Goal: Task Accomplishment & Management: Complete application form

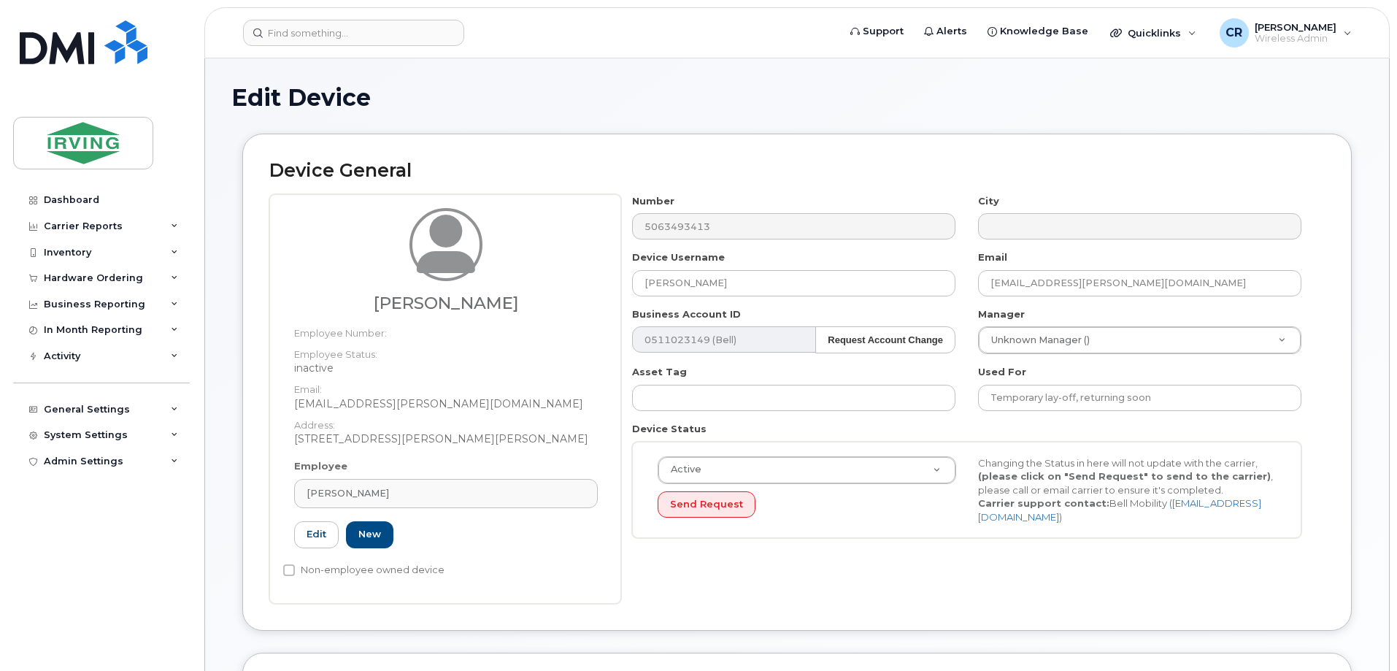
scroll to position [73, 0]
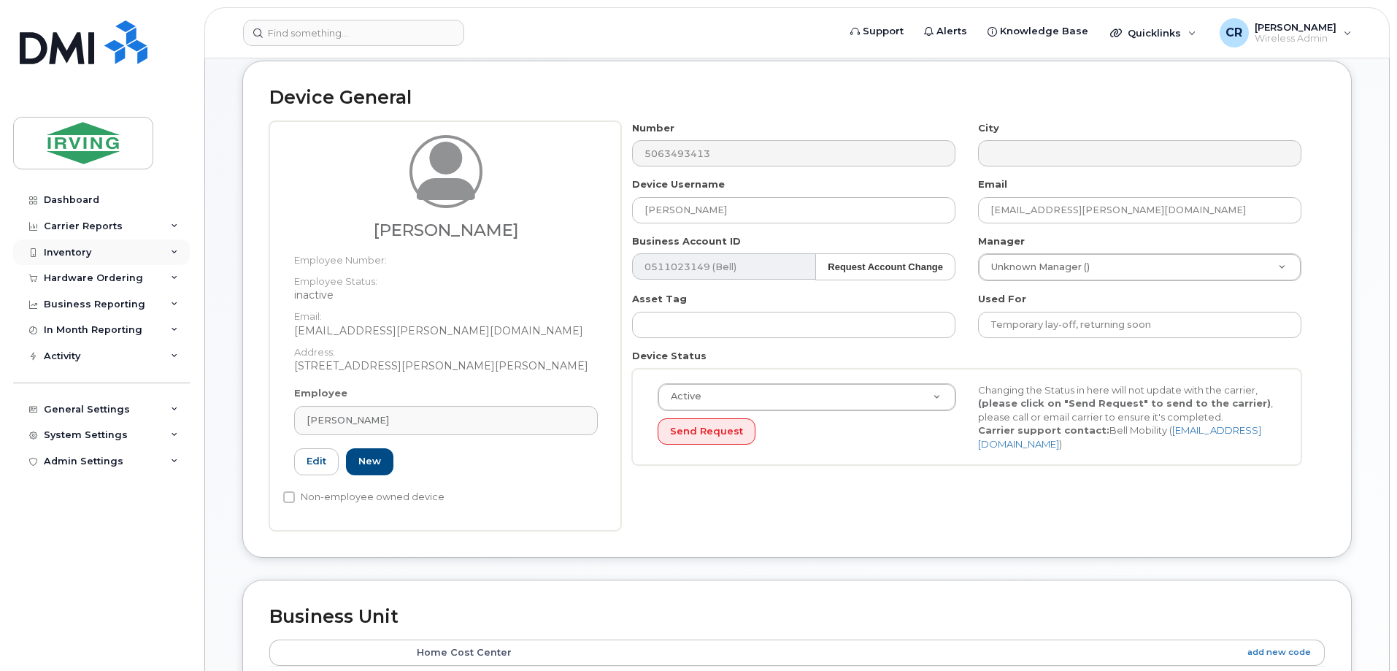
click at [66, 250] on div "Inventory" at bounding box center [67, 253] width 47 height 12
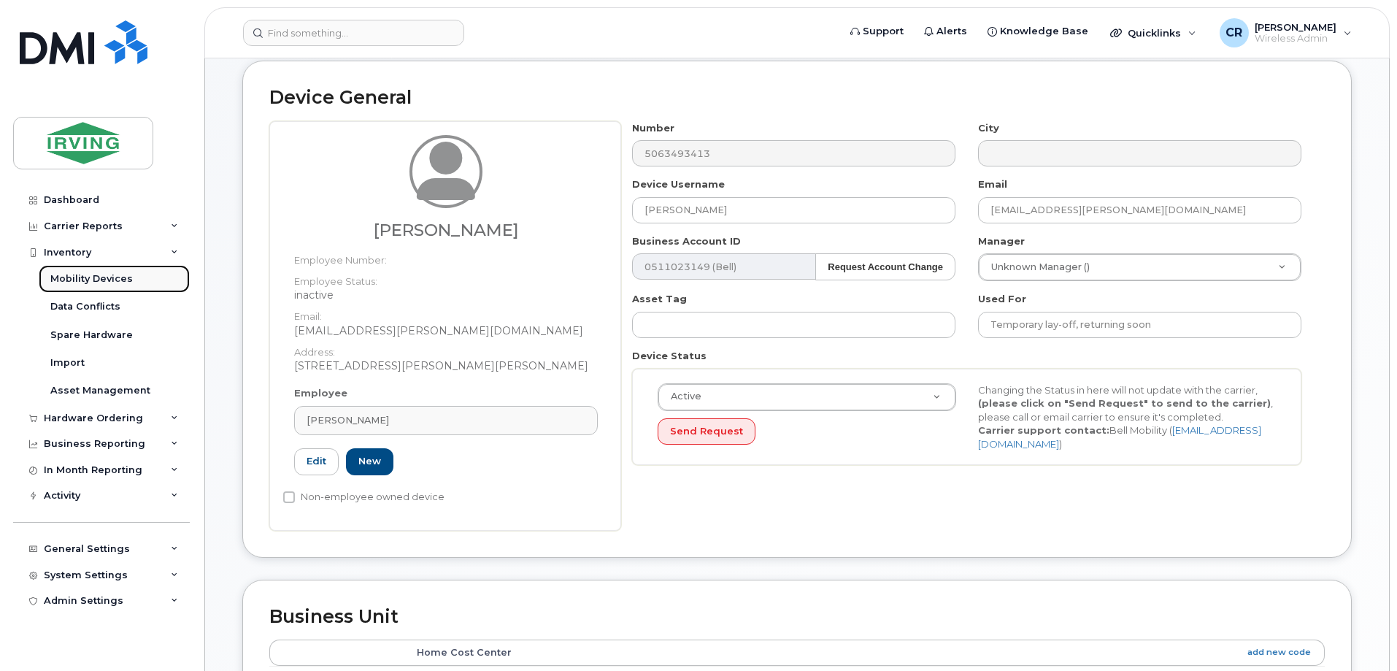
click at [63, 276] on div "Mobility Devices" at bounding box center [91, 278] width 82 height 13
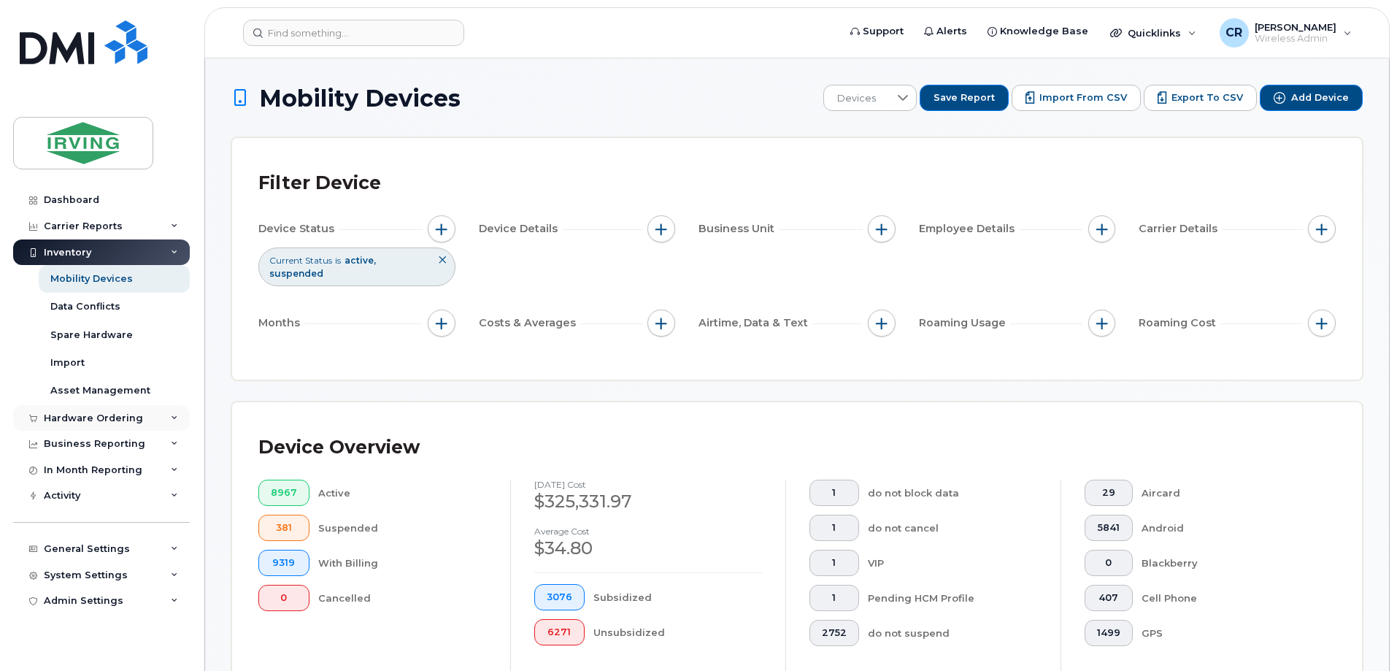
click at [84, 416] on div "Hardware Ordering" at bounding box center [93, 418] width 99 height 12
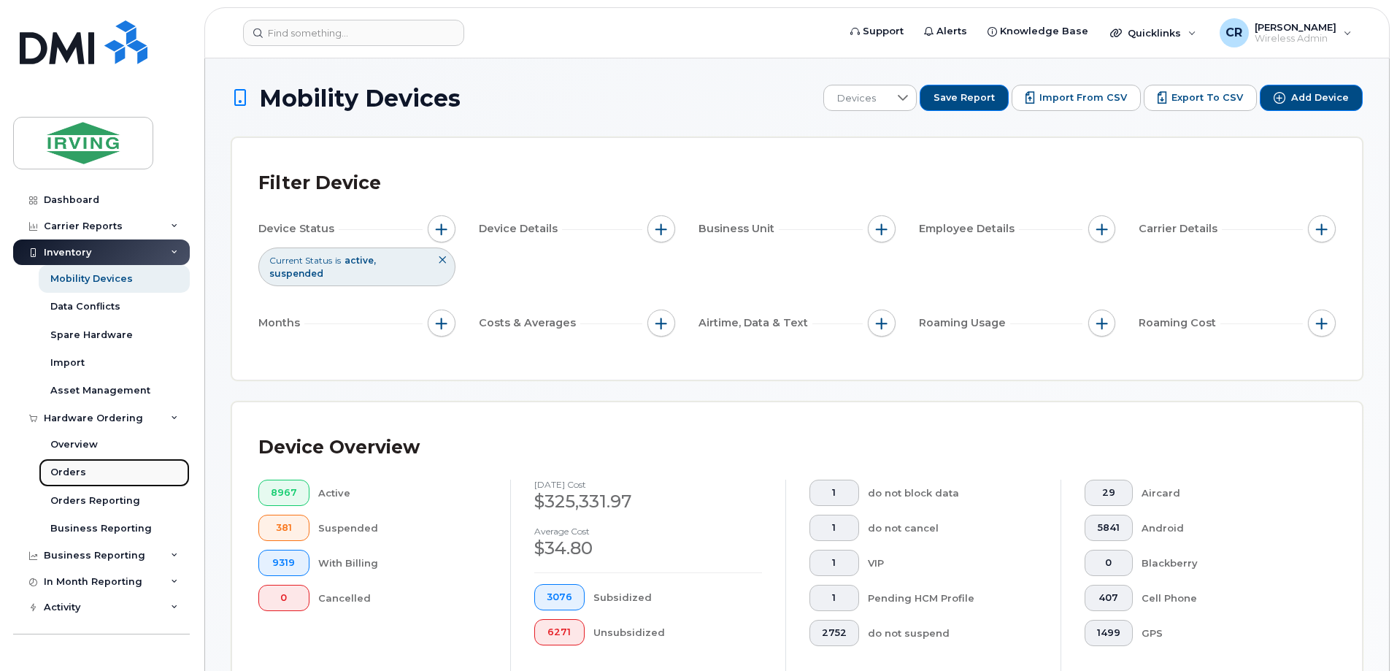
click at [69, 466] on div "Orders" at bounding box center [68, 472] width 36 height 13
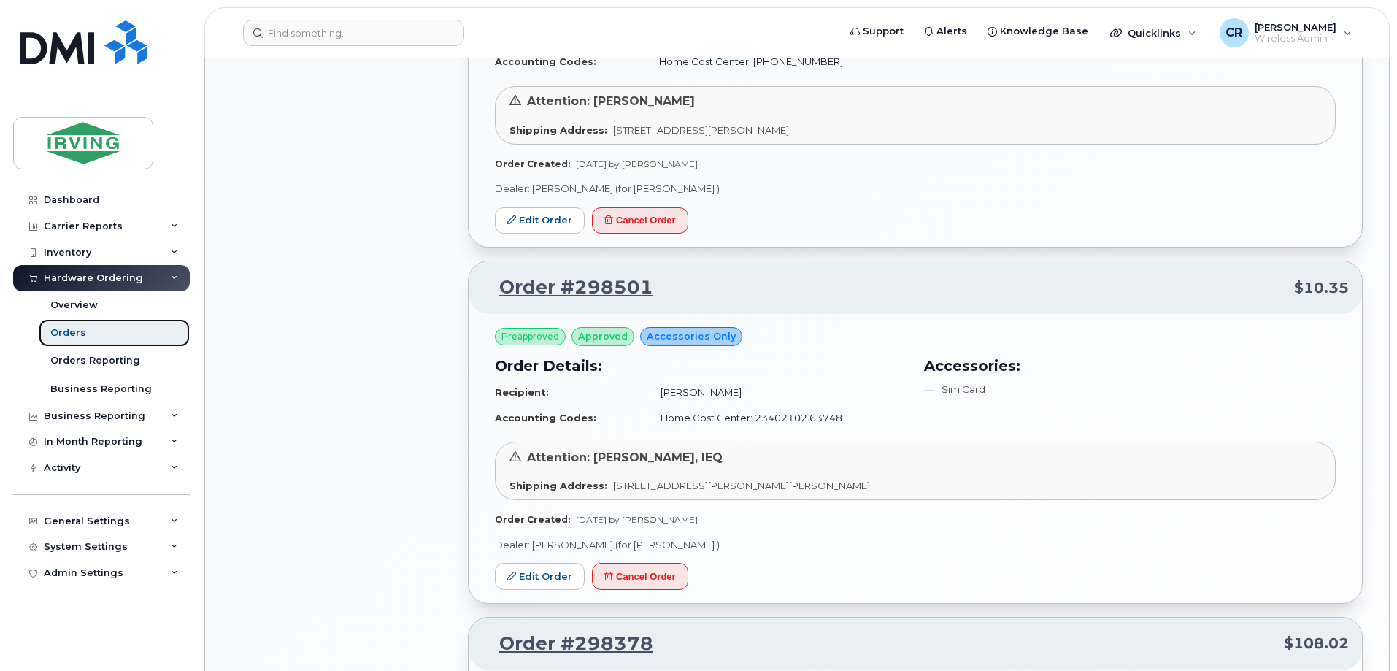
scroll to position [1168, 0]
click at [525, 569] on link "Edit Order" at bounding box center [540, 574] width 90 height 27
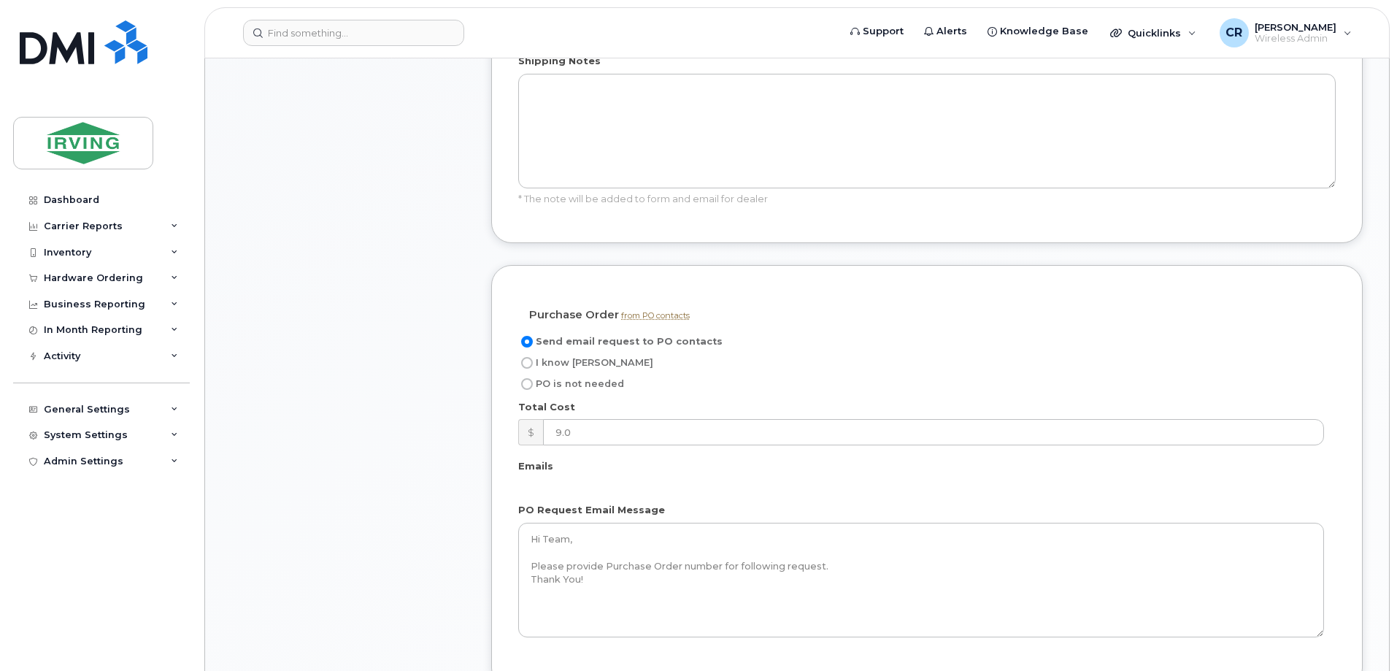
scroll to position [949, 0]
click at [529, 363] on input "I know [PERSON_NAME]" at bounding box center [527, 361] width 12 height 12
radio input "true"
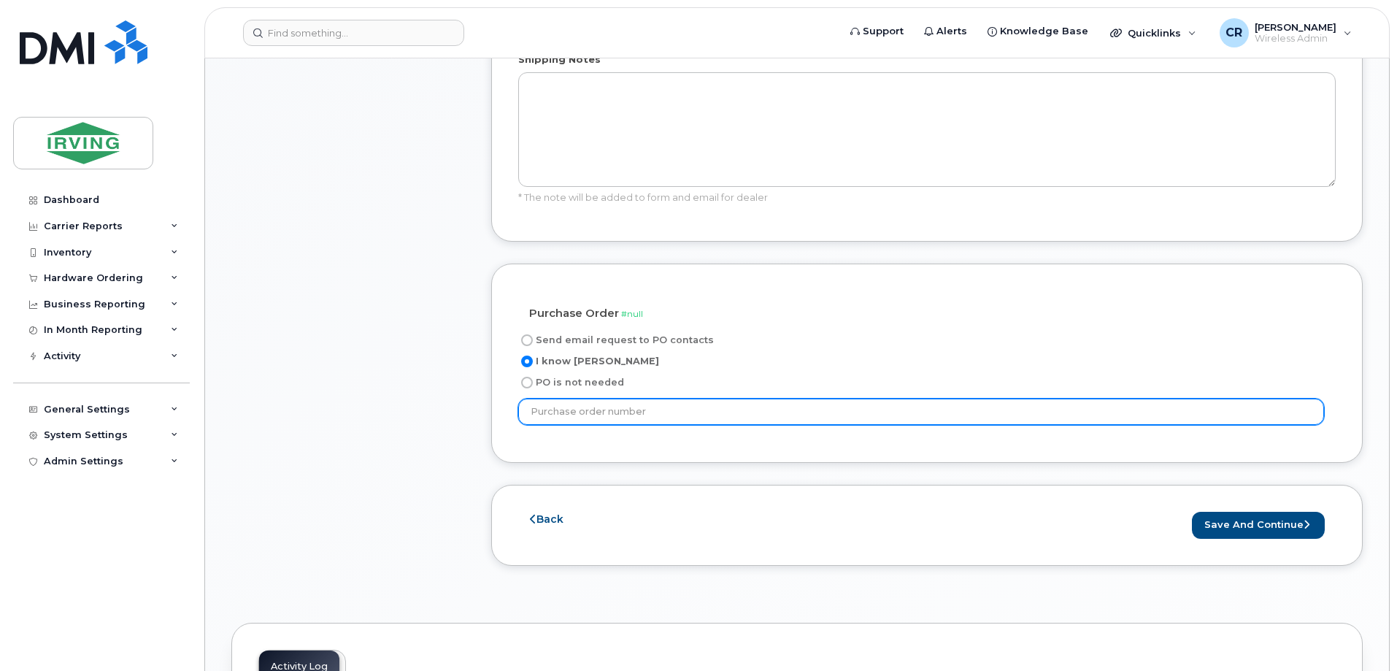
click at [571, 406] on input "text" at bounding box center [921, 411] width 806 height 26
type input "164287"
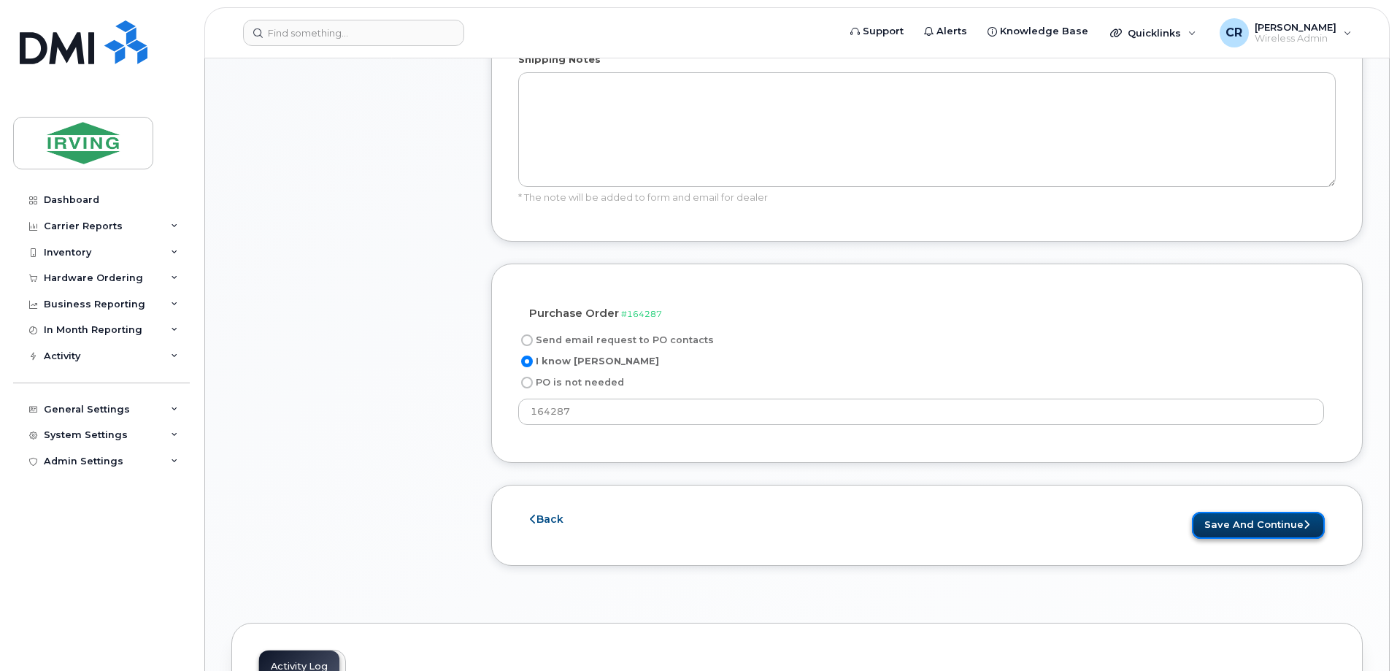
click at [1246, 518] on button "Save and Continue" at bounding box center [1258, 525] width 133 height 27
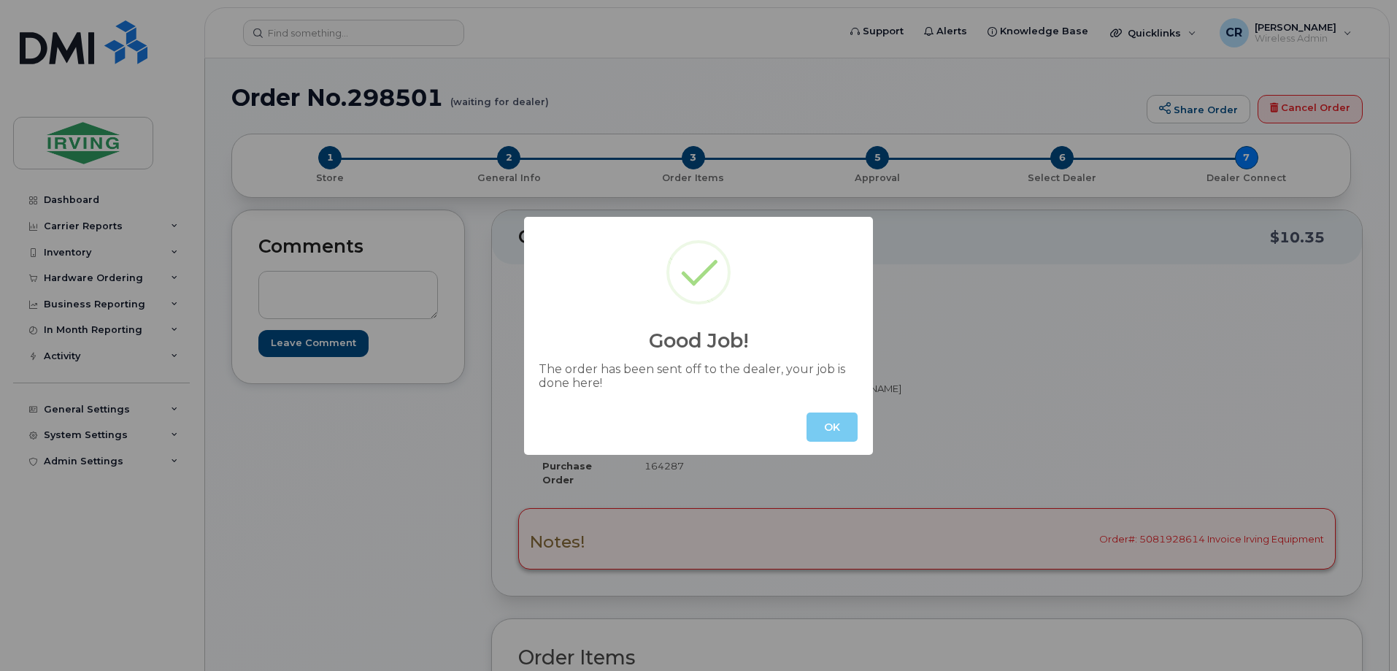
click at [831, 430] on button "OK" at bounding box center [831, 426] width 51 height 29
